Goal: Communication & Community: Answer question/provide support

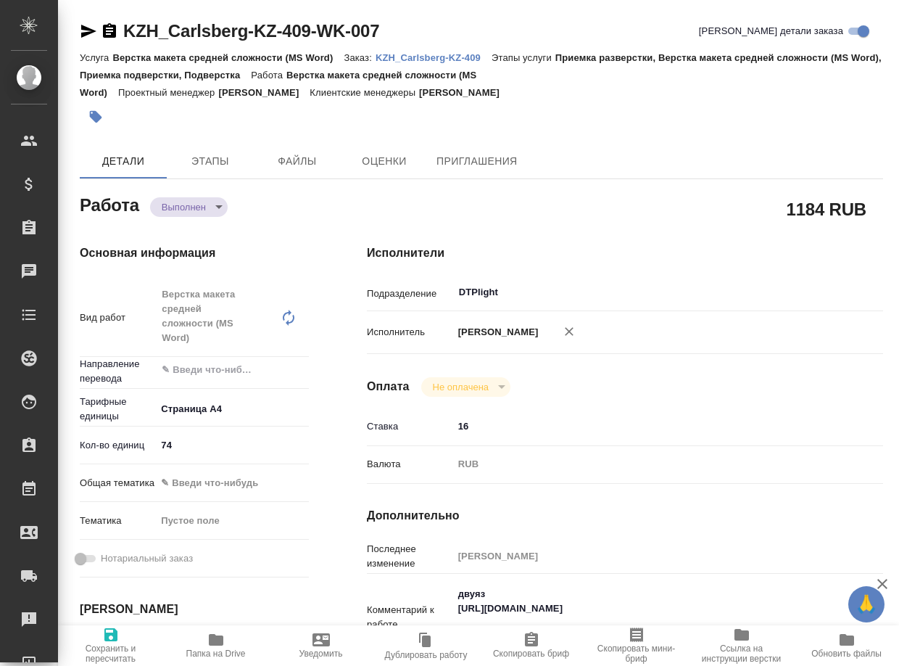
type textarea "x"
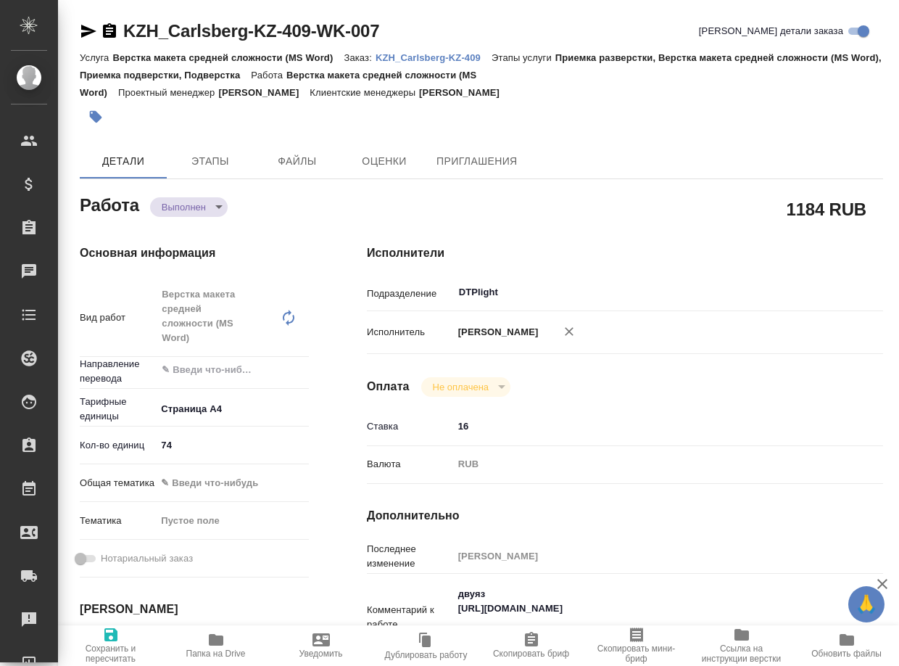
type textarea "x"
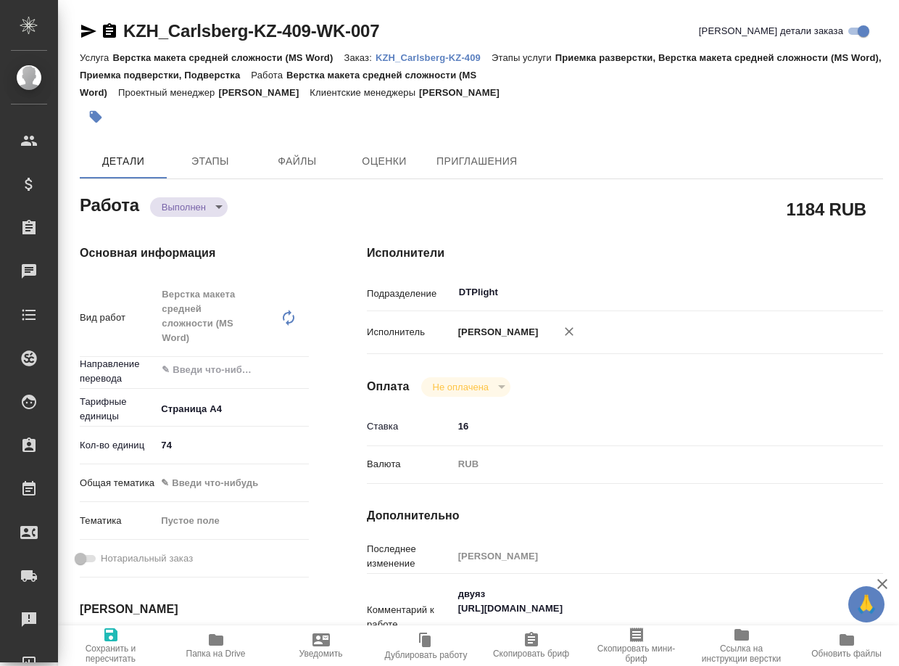
type textarea "x"
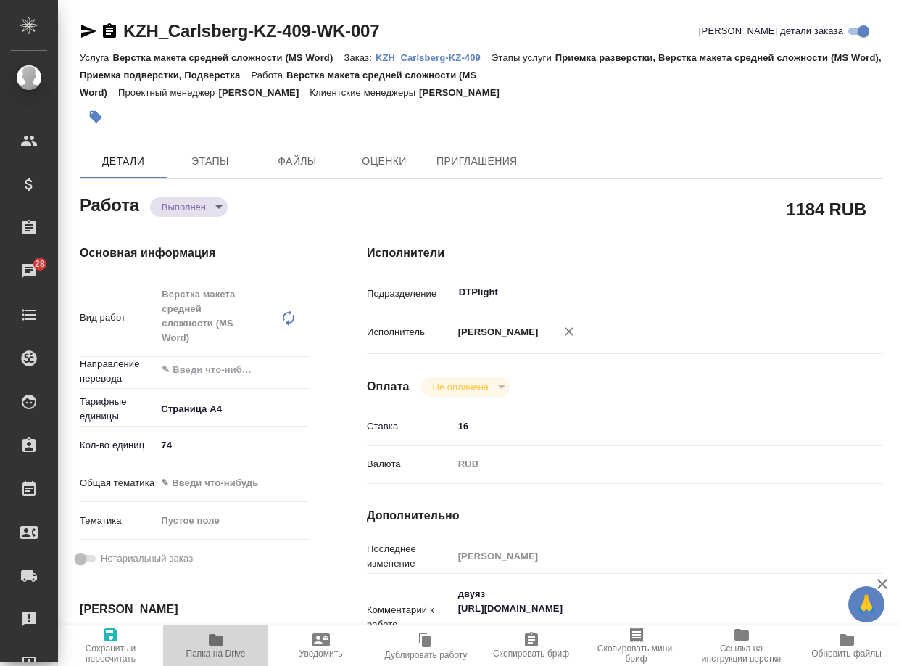
click at [225, 640] on span "Папка на Drive" at bounding box center [216, 645] width 88 height 28
type textarea "x"
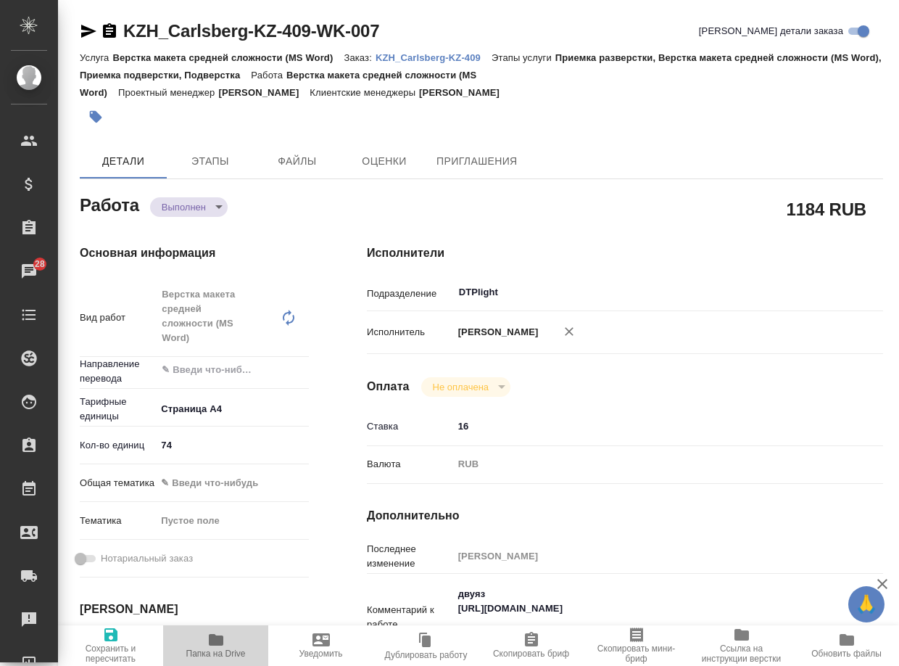
type textarea "x"
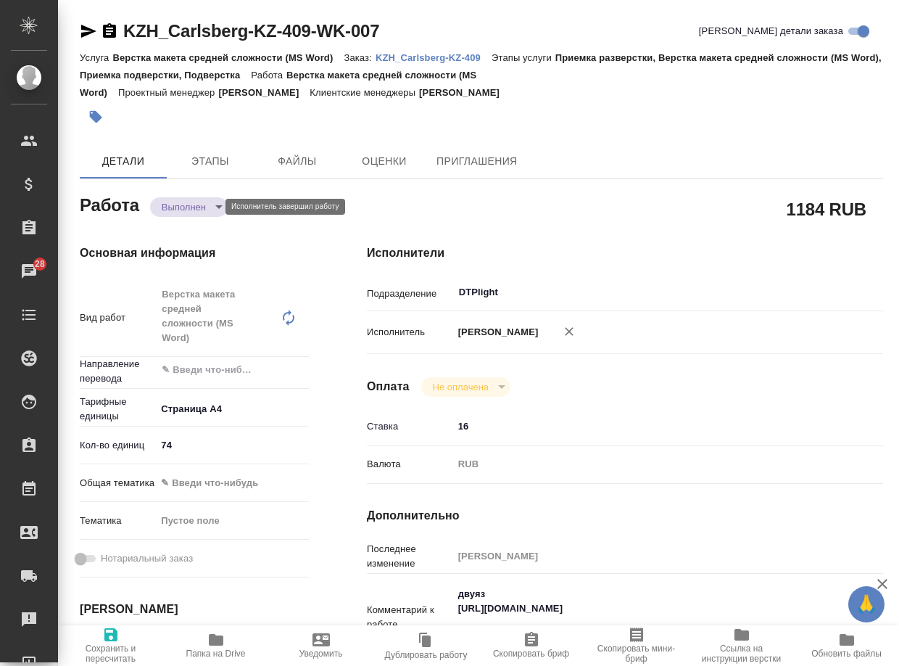
click at [188, 204] on body "🙏 .cls-1 fill:#fff; AWATERA Arsenyeva Vera Клиенты Спецификации Заказы 28 Чаты …" at bounding box center [449, 333] width 899 height 666
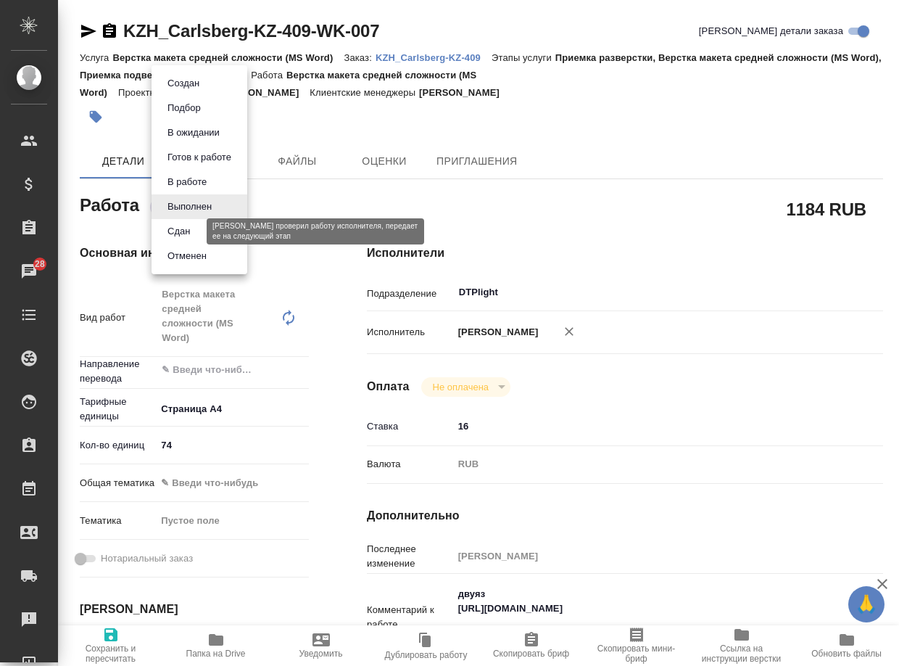
click at [181, 229] on button "Сдан" at bounding box center [178, 231] width 31 height 16
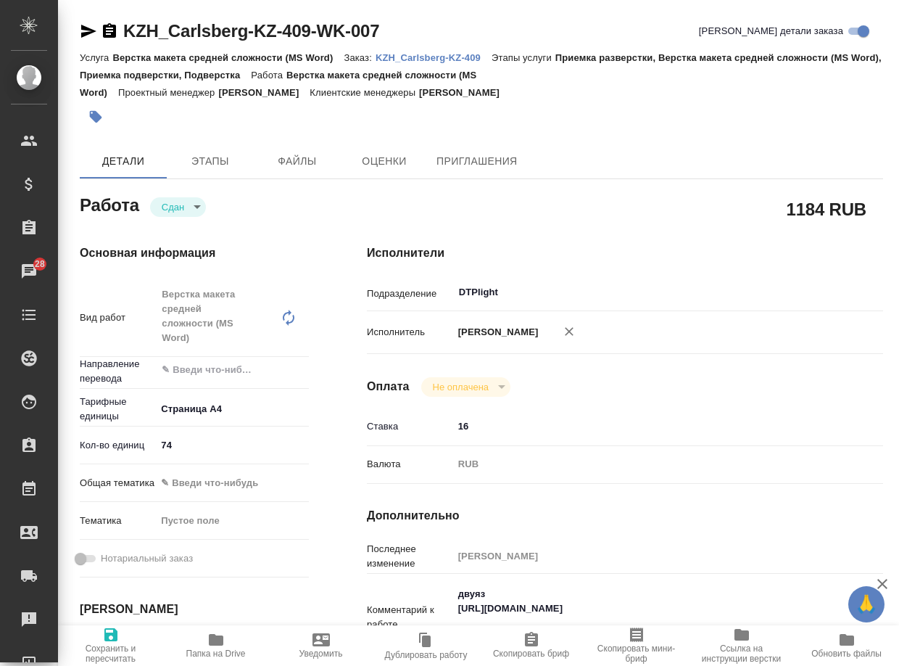
type textarea "x"
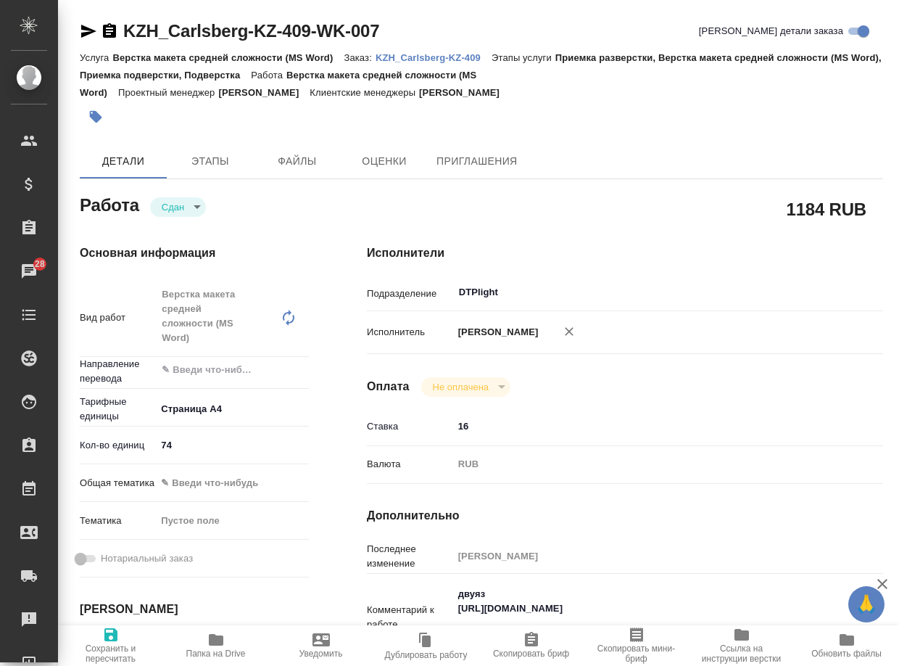
click at [428, 57] on p "KZH_Carlsberg-KZ-409" at bounding box center [434, 57] width 116 height 11
type textarea "x"
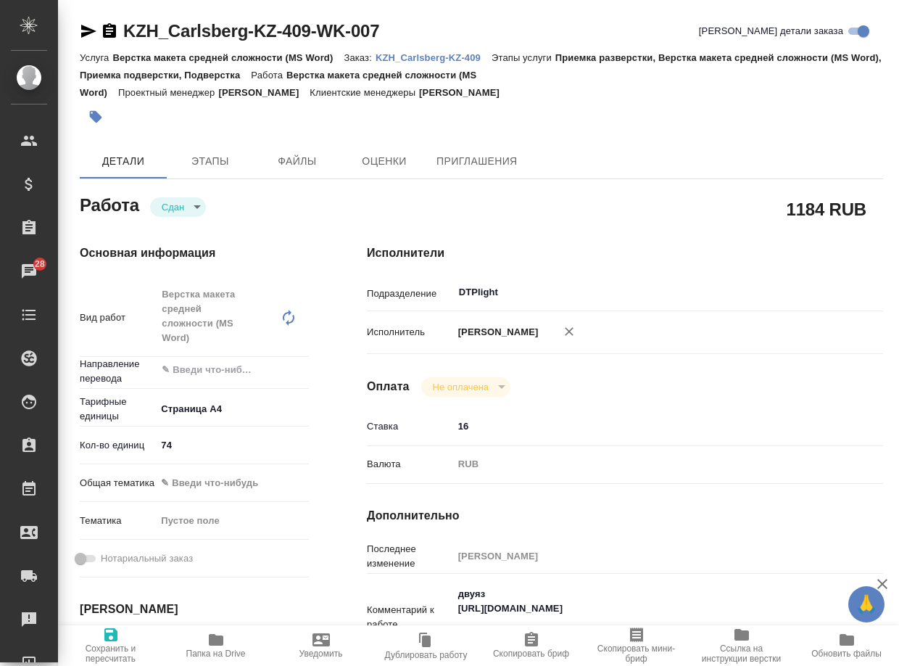
type textarea "x"
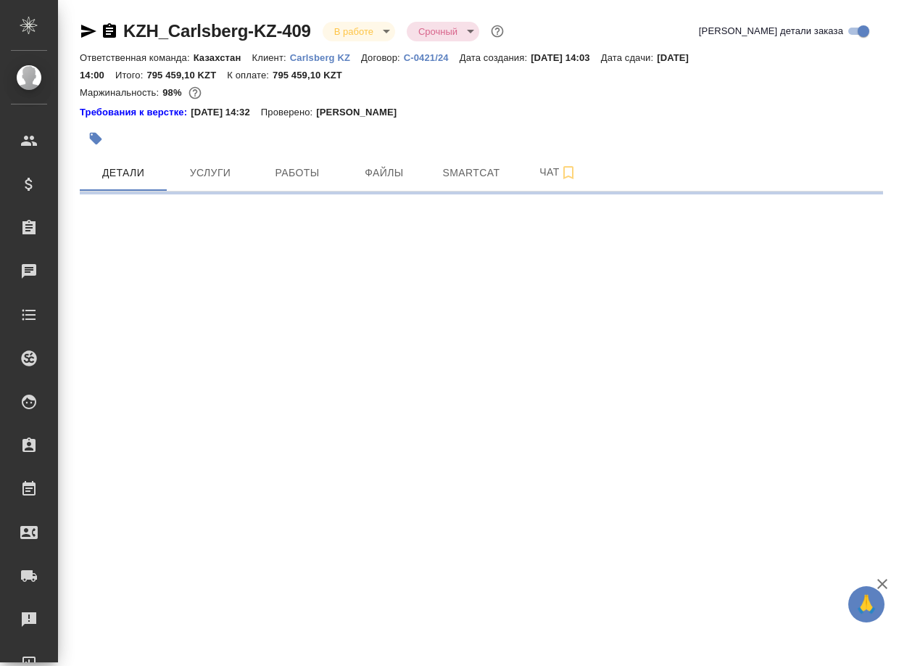
select select "RU"
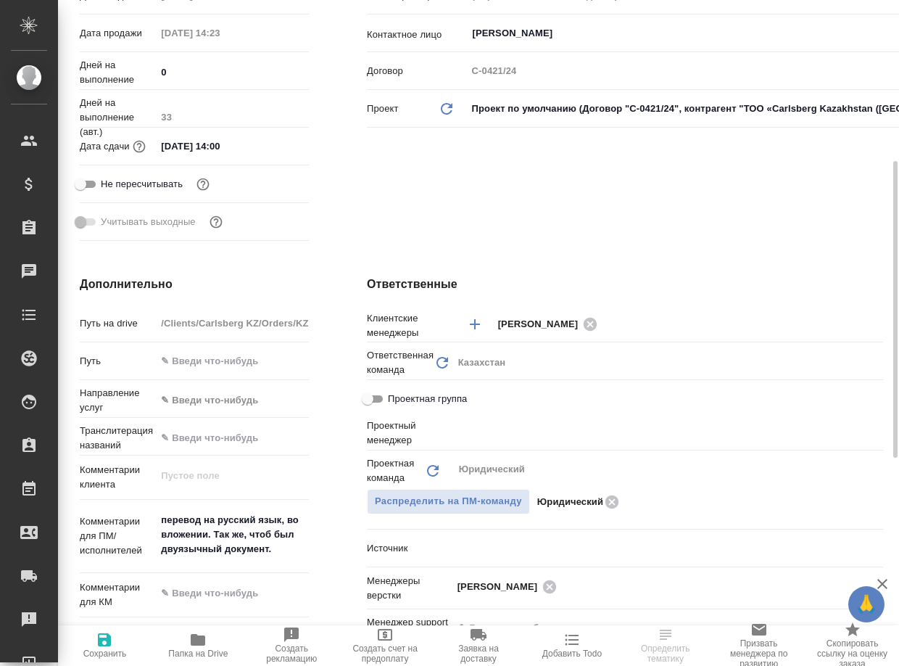
type textarea "x"
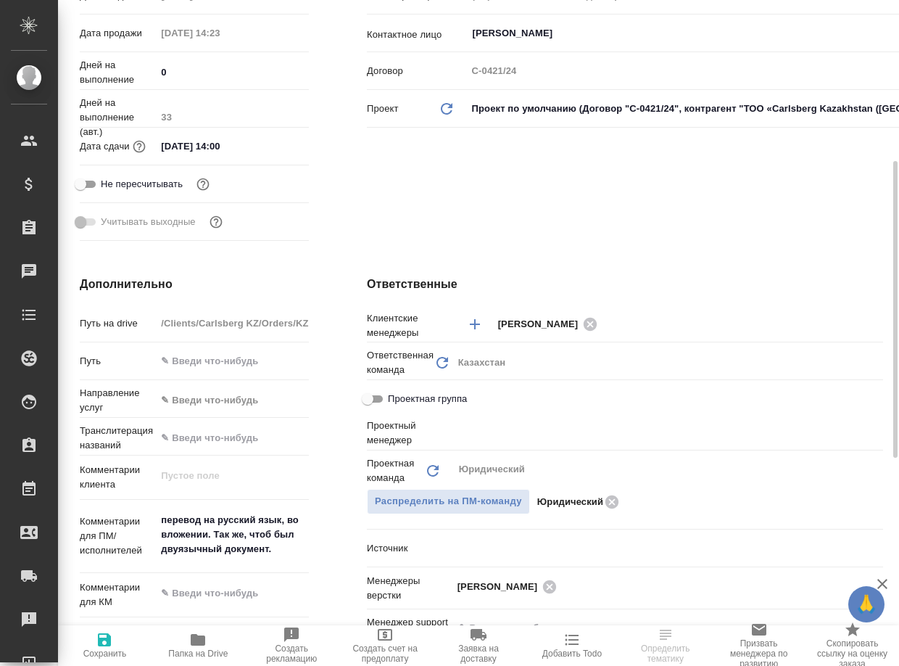
type textarea "x"
type input "Баданян Артак"
type input "Журавлев Денис"
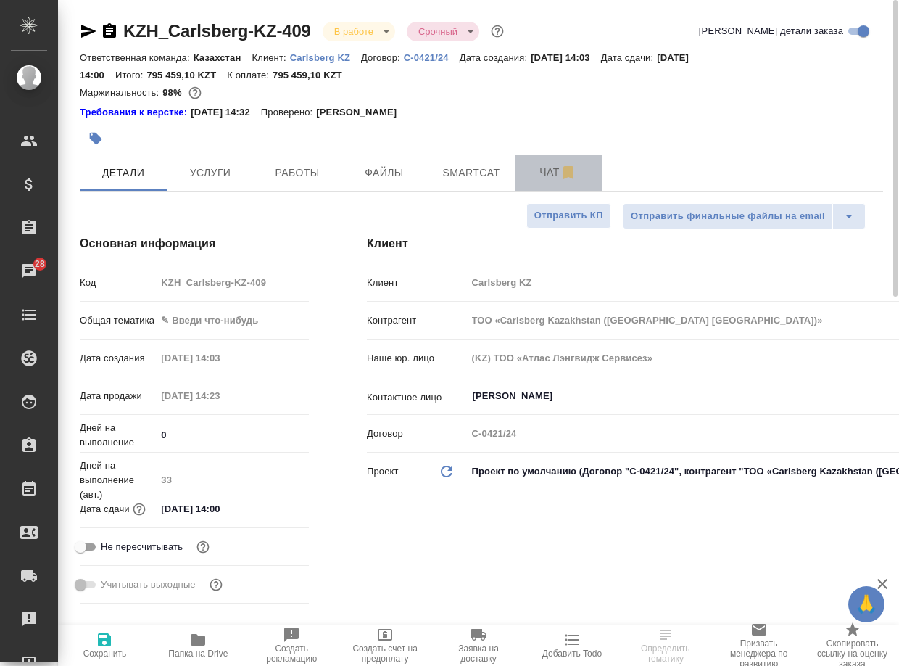
click at [537, 173] on span "Чат" at bounding box center [559, 172] width 70 height 18
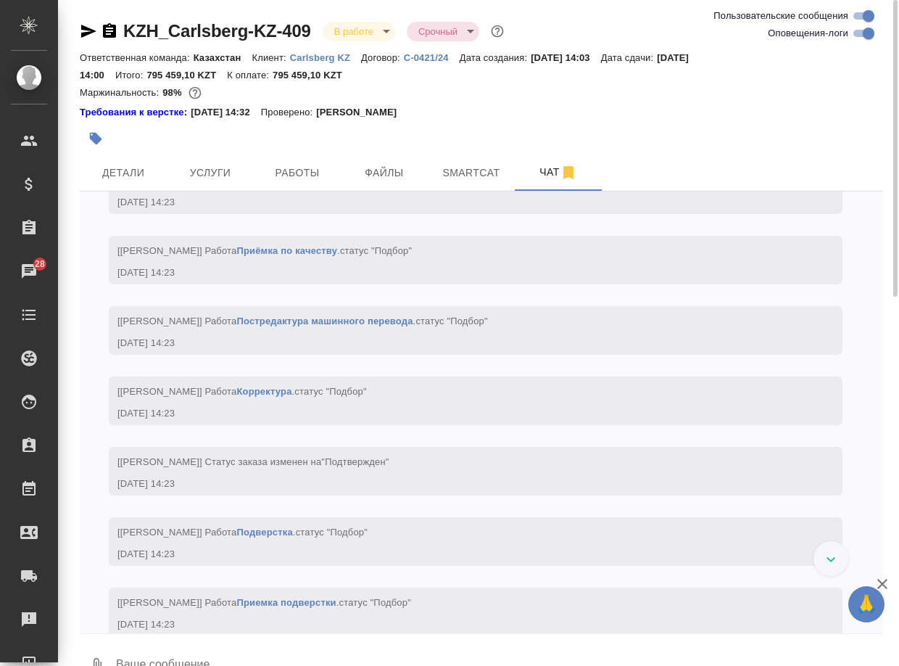
click at [139, 653] on textarea at bounding box center [499, 665] width 769 height 49
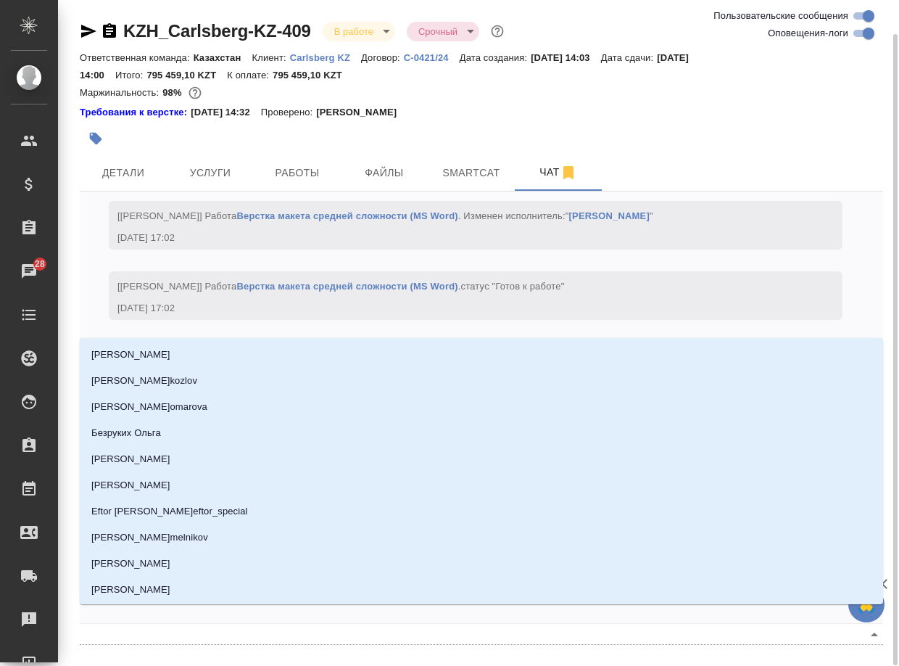
scroll to position [17, 0]
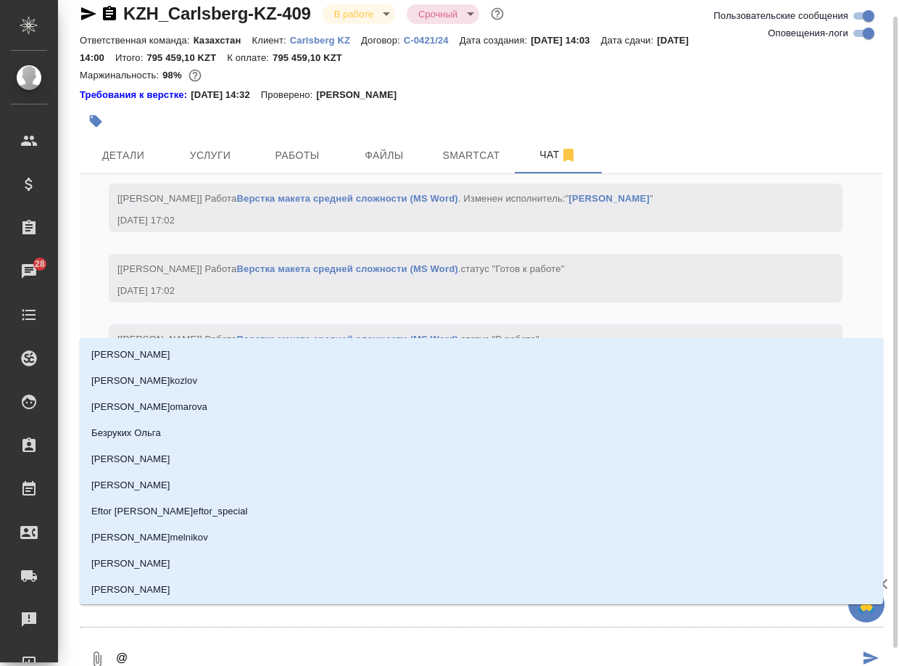
type textarea "@б"
type input "б"
type textarea "@ба"
type input "ба"
type textarea "@бад"
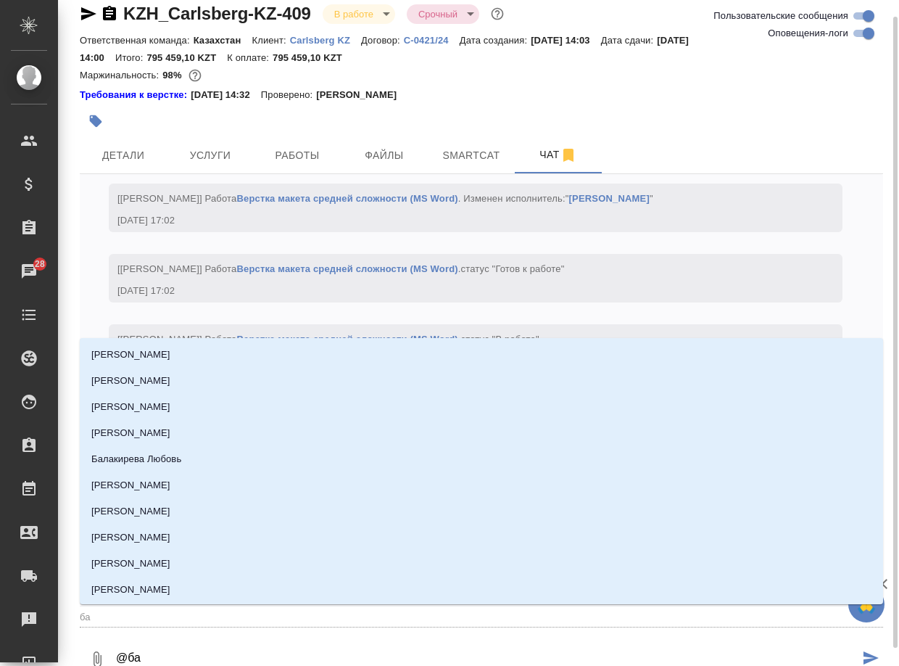
type input "бад"
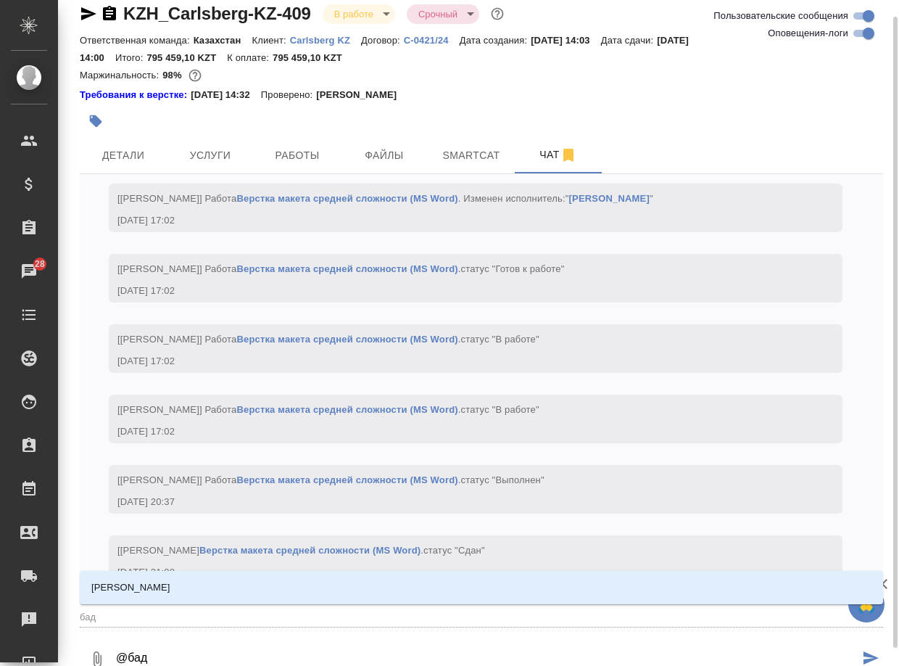
scroll to position [4157, 0]
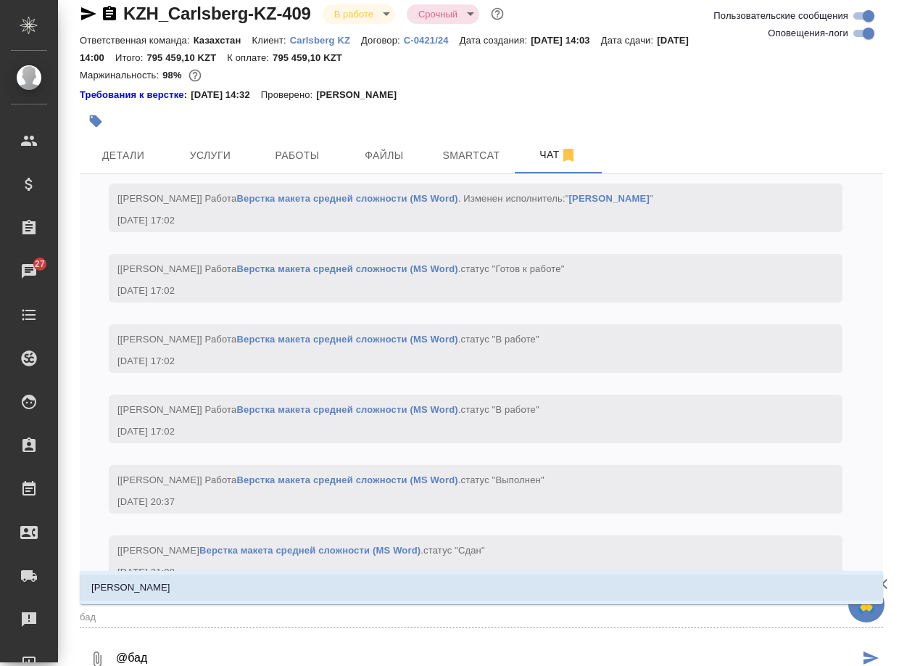
click at [198, 593] on li "Баданян Артак" at bounding box center [481, 587] width 803 height 26
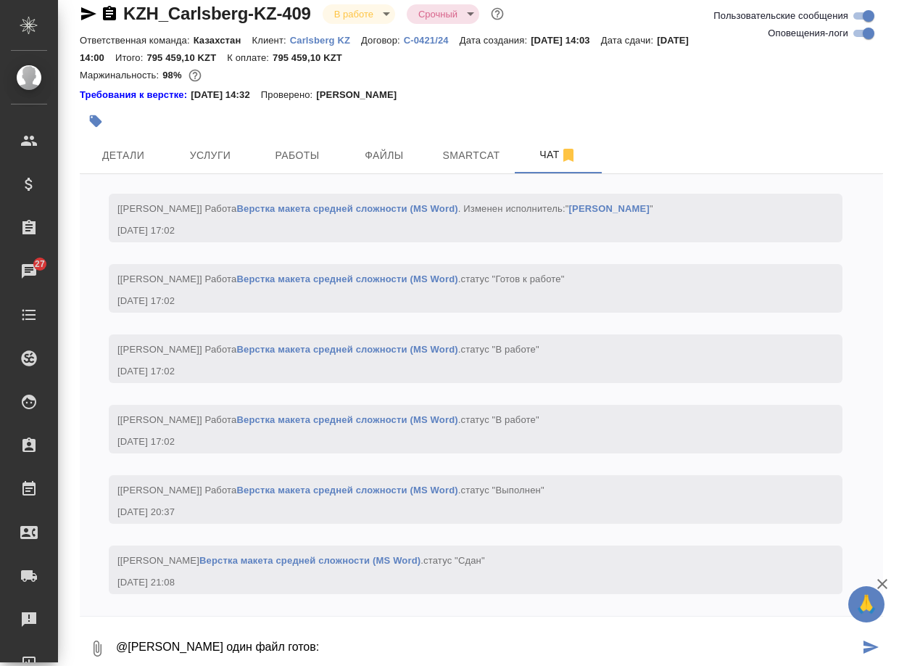
type textarea "@Баданян Артак один файл готов:"
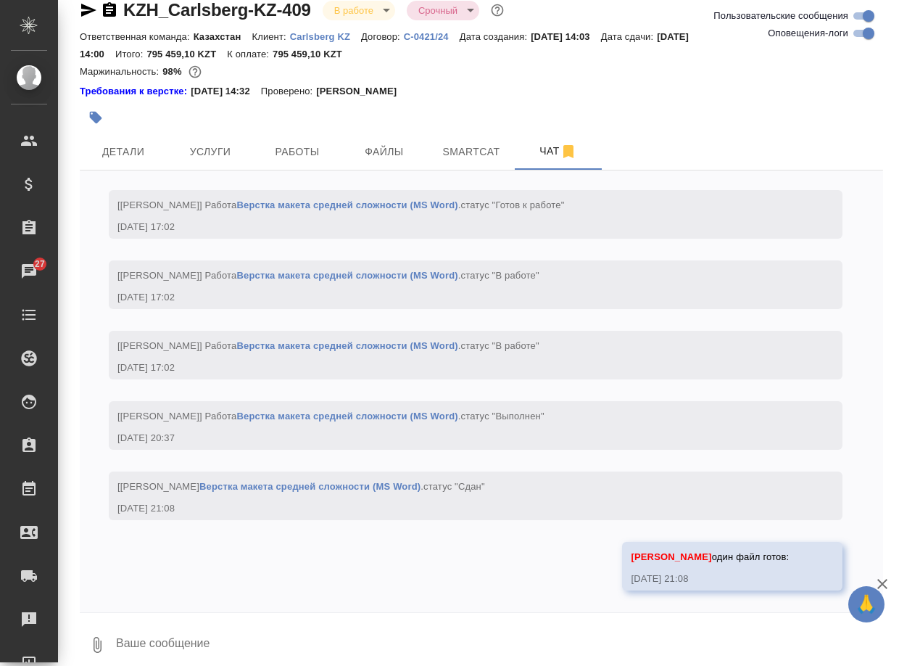
scroll to position [4228, 0]
paste textarea "https://drive.awatera.com/apps/files/files/10163161?dir=/Shares/Carlsberg%20KZ/…"
type textarea "https://drive.awatera.com/apps/files/files/10163161?dir=/Shares/Carlsberg%20KZ/…"
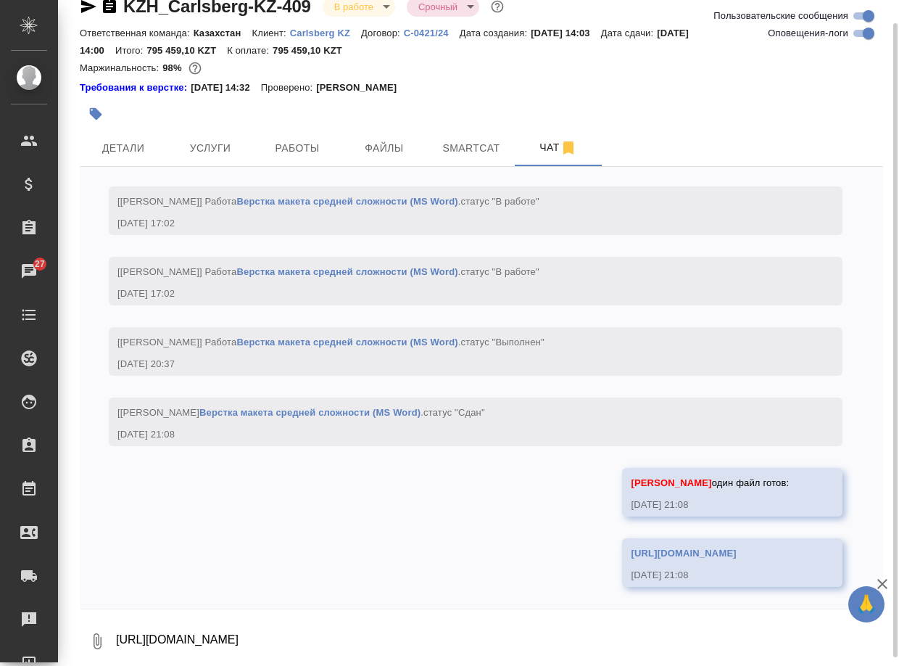
scroll to position [4313, 0]
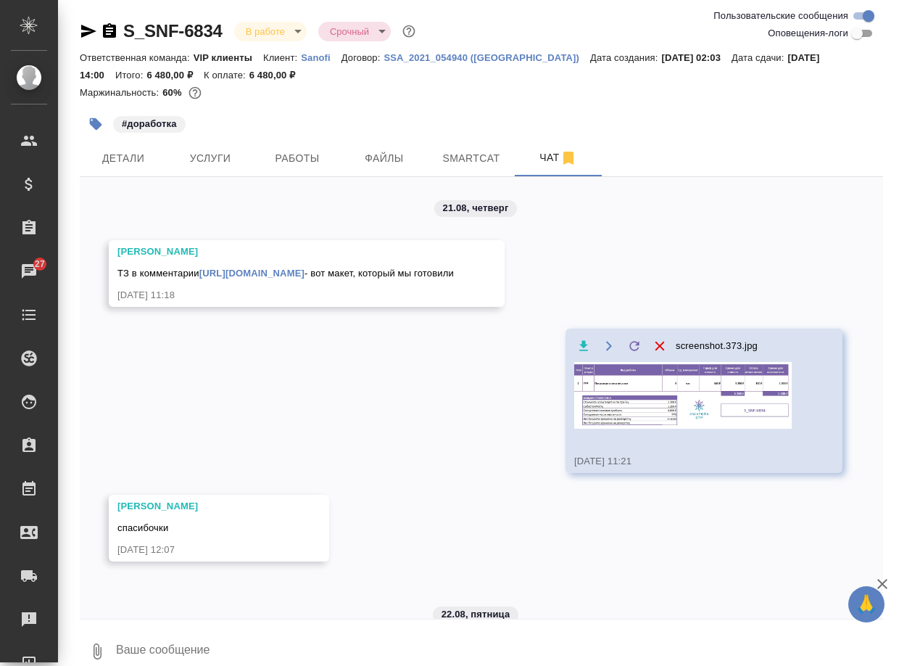
scroll to position [496, 0]
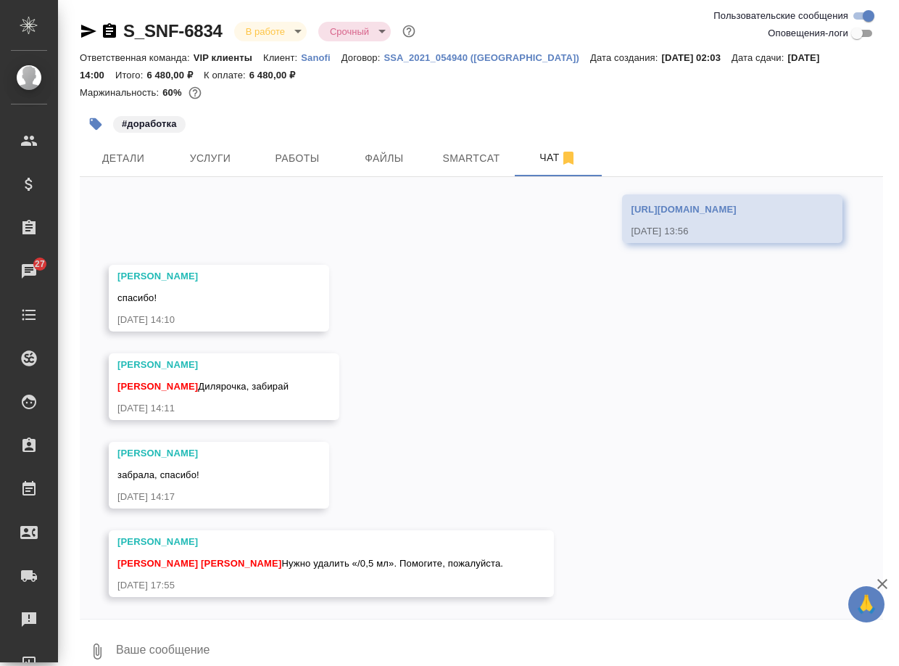
click at [178, 645] on textarea at bounding box center [499, 651] width 769 height 49
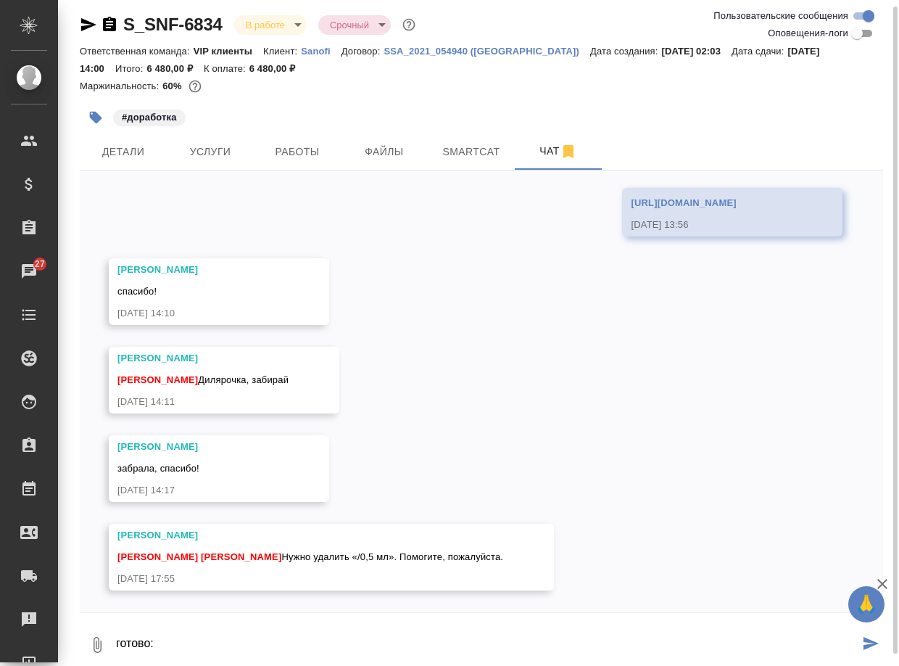
paste textarea "https://drive.awatera.com/apps/files/files/10182355?dir=/Shares/Sanofi/Orders/S…"
type textarea "готово: https://drive.awatera.com/apps/files/files/10182355?dir=/Shares/Sanofi/…"
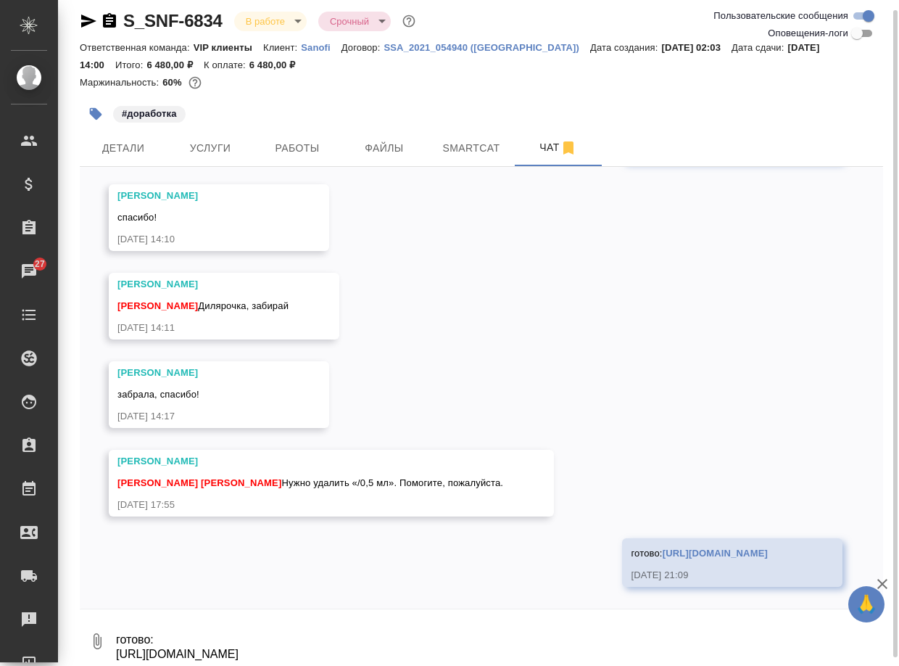
scroll to position [595, 0]
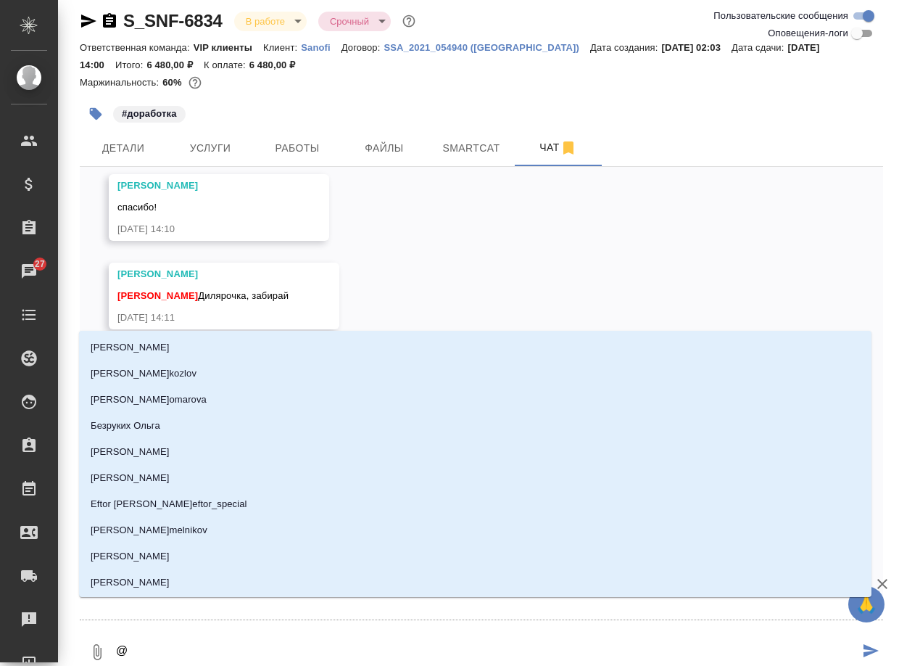
type textarea "@г"
type input "г"
type textarea "@го"
type input "го"
type textarea "@гор"
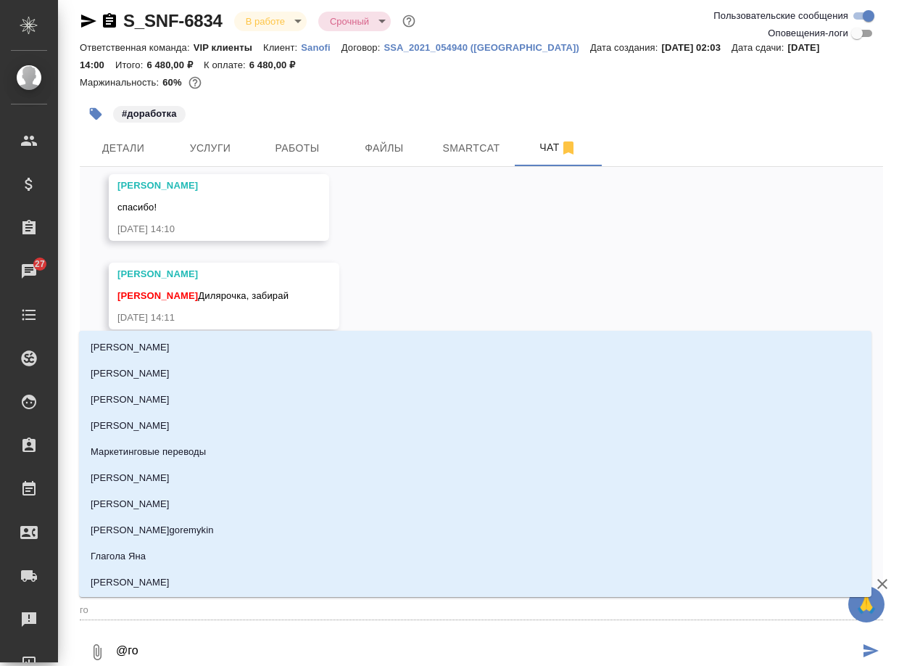
type input "гор"
type textarea "@горш"
type input "горш"
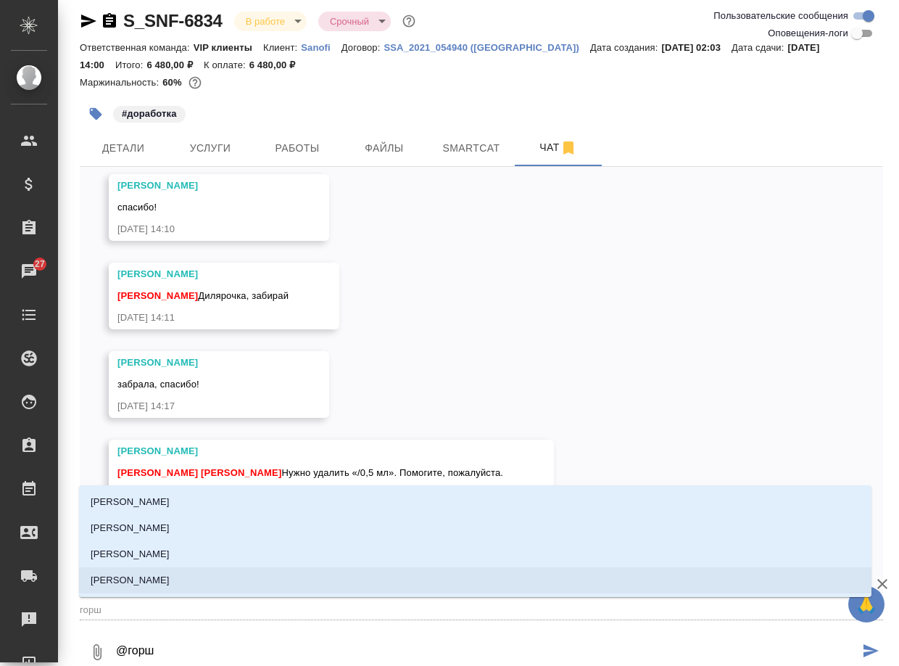
click at [197, 577] on li "[PERSON_NAME]" at bounding box center [475, 580] width 793 height 26
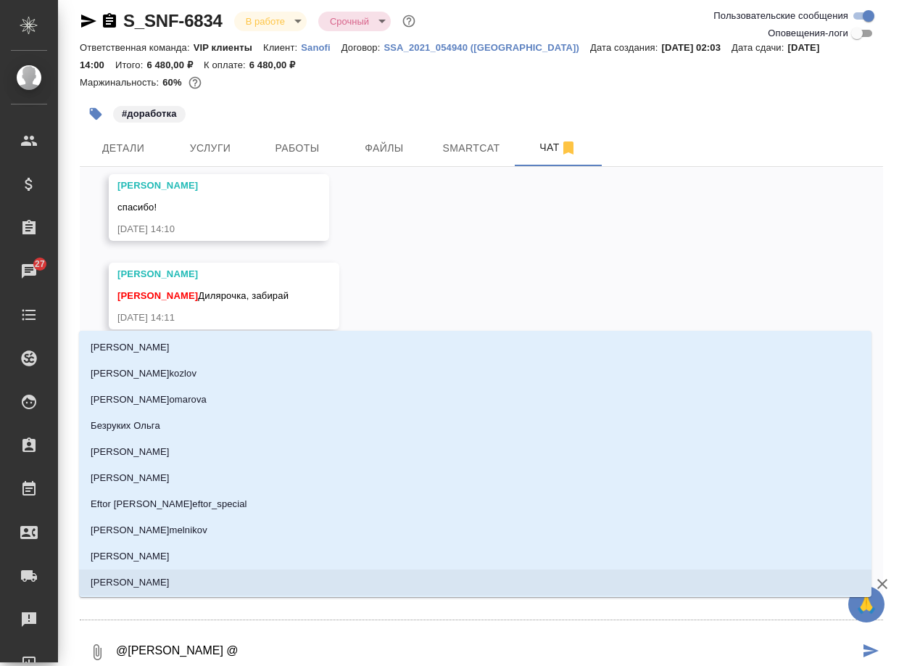
type textarea "@Горшкова Валентина @с"
type input "с"
type textarea "@Горшкова Валентина @са"
type input "са"
type textarea "@Горшкова Валентина @сай"
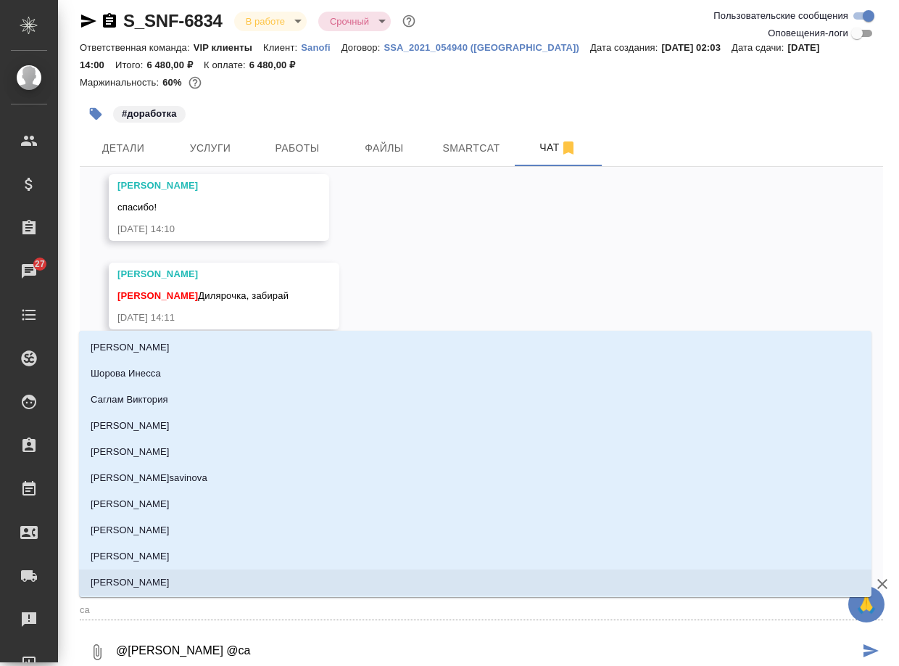
type input "сай"
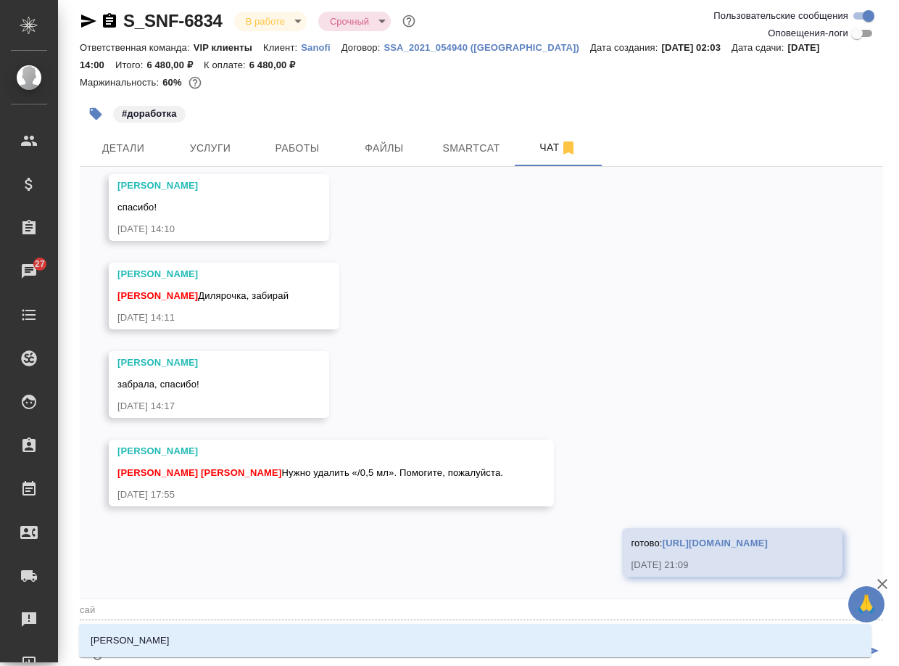
type textarea "@Горшкова Валентина @сайд"
type input "сайд"
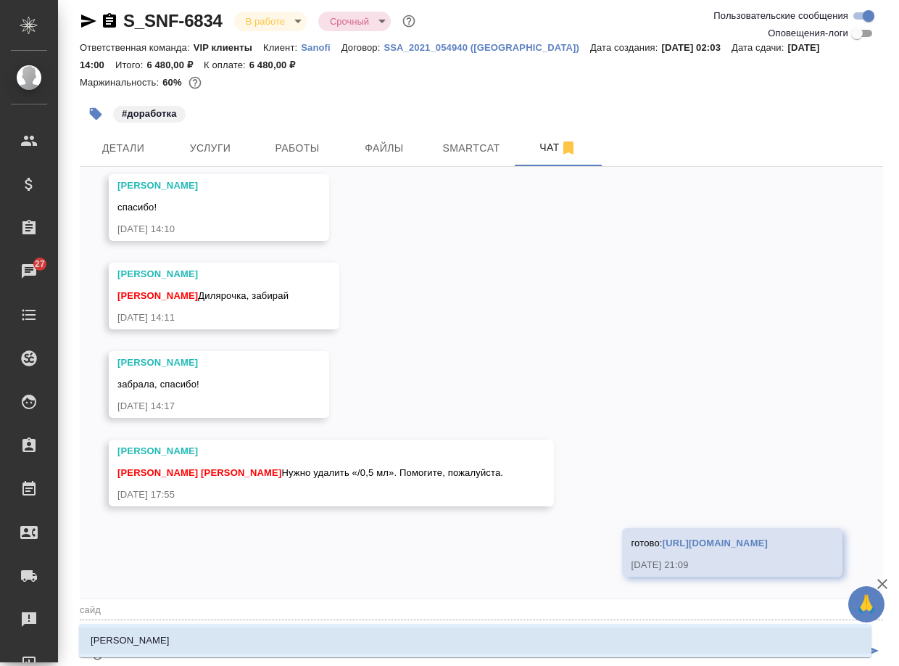
click at [168, 635] on p "[PERSON_NAME]" at bounding box center [130, 640] width 79 height 15
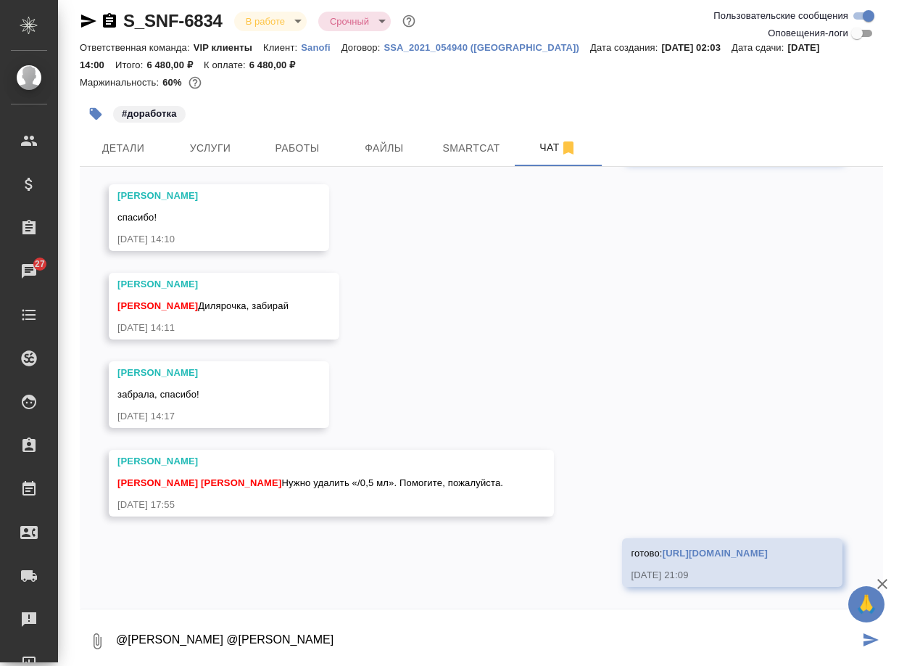
type textarea "@Горшкова Валентина @Сайдашева Диляра"
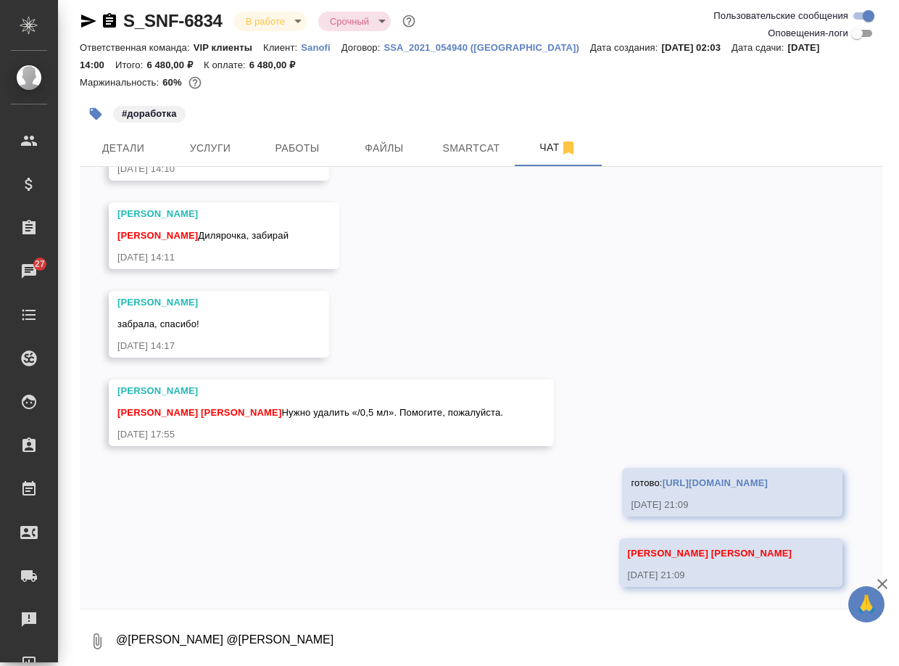
scroll to position [666, 0]
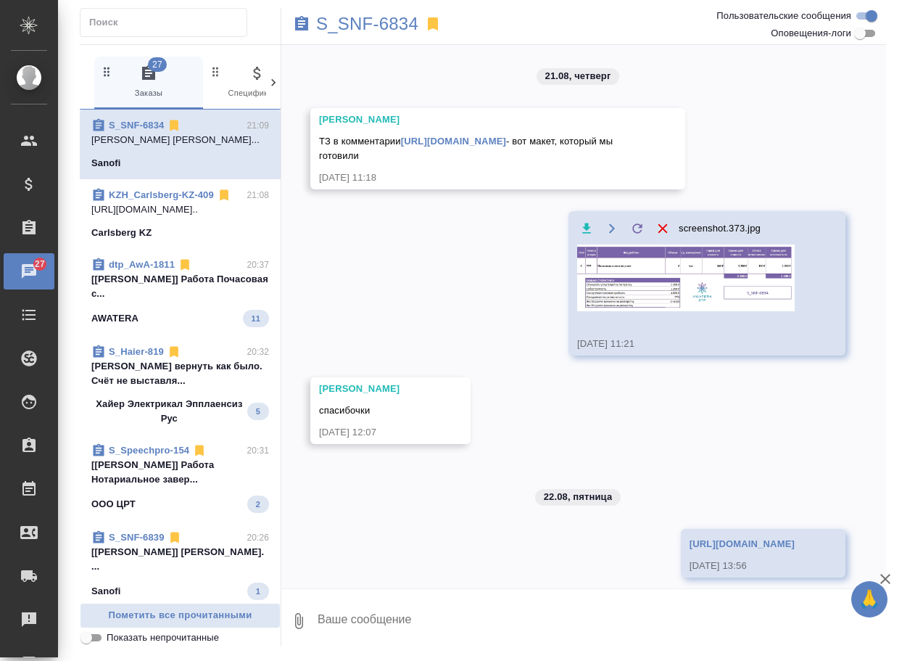
scroll to position [579, 0]
